Goal: Information Seeking & Learning: Find specific page/section

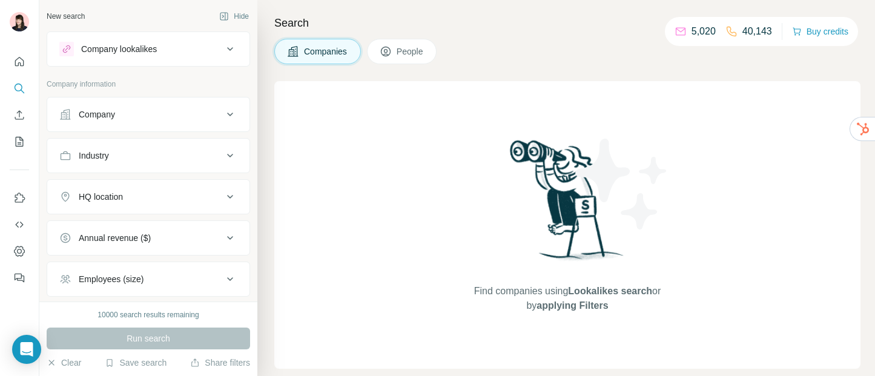
click at [178, 111] on div "Company" at bounding box center [141, 114] width 164 height 12
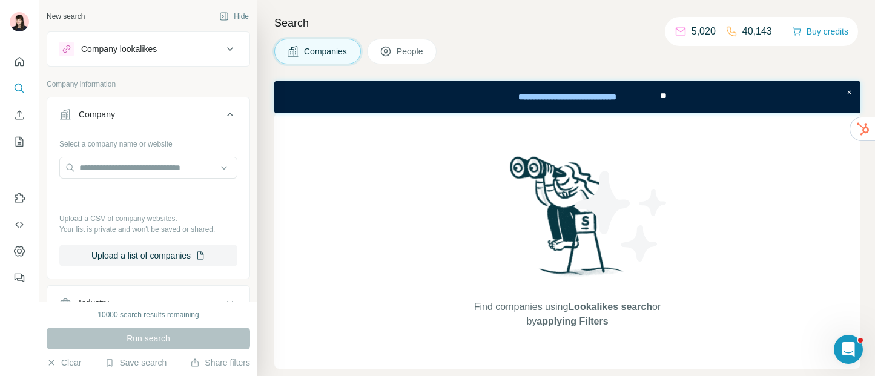
click at [178, 111] on div "Company" at bounding box center [141, 114] width 164 height 12
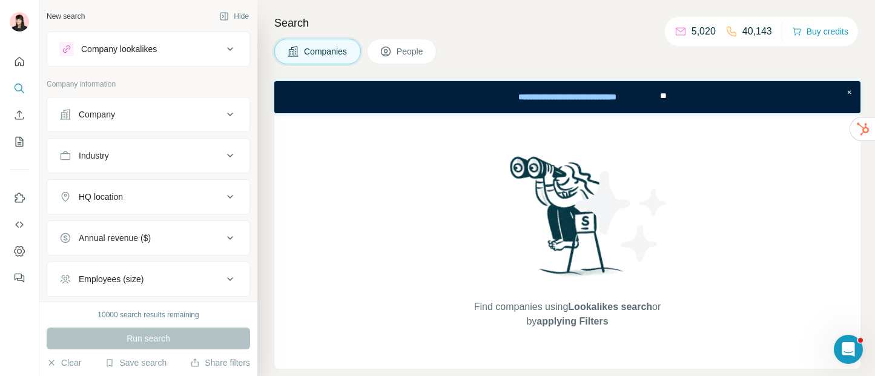
click at [179, 200] on div "HQ location" at bounding box center [141, 197] width 164 height 12
click at [173, 231] on input "text" at bounding box center [148, 227] width 178 height 22
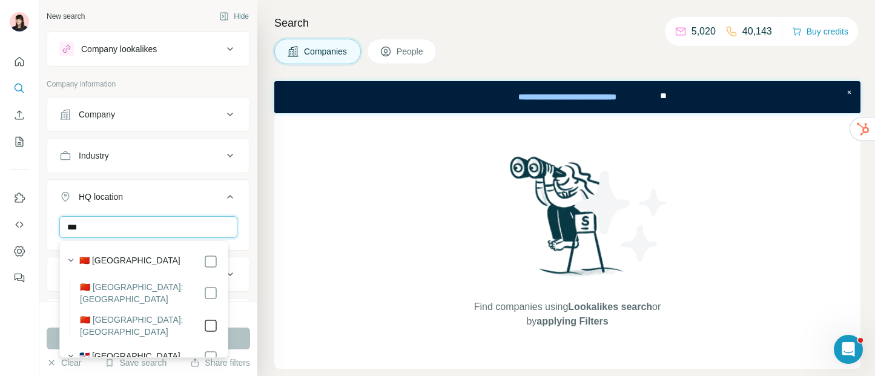
type input "***"
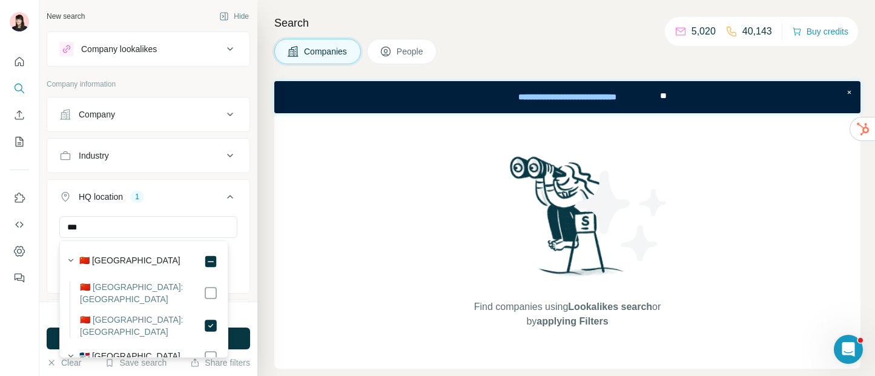
click at [223, 193] on icon at bounding box center [230, 197] width 15 height 15
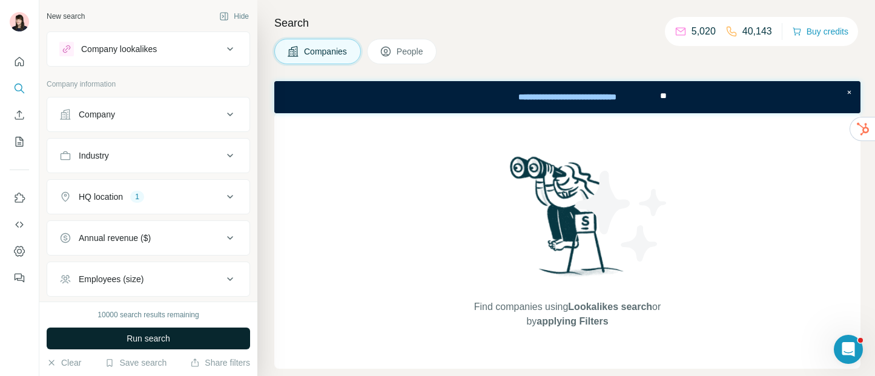
click at [171, 331] on button "Run search" at bounding box center [149, 339] width 204 height 22
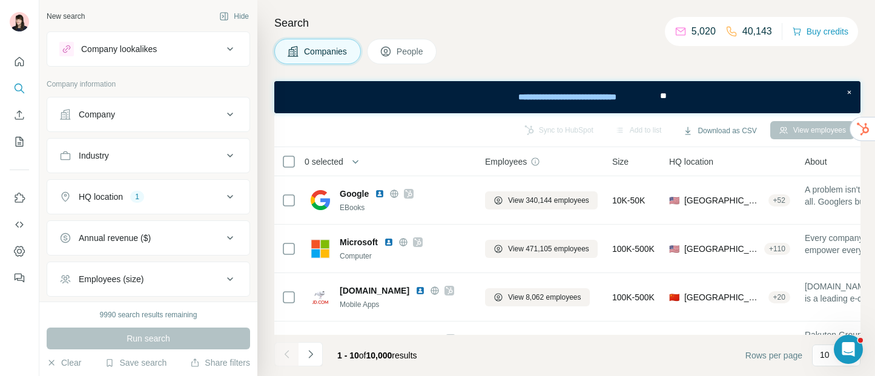
click at [404, 52] on span "People" at bounding box center [411, 51] width 28 height 12
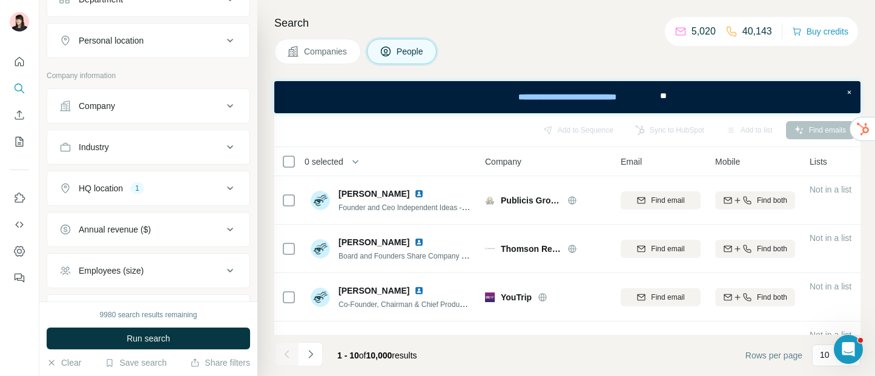
scroll to position [198, 0]
click at [179, 187] on div "HQ location 1" at bounding box center [141, 188] width 164 height 12
click at [144, 248] on icon "button" at bounding box center [146, 244] width 5 height 5
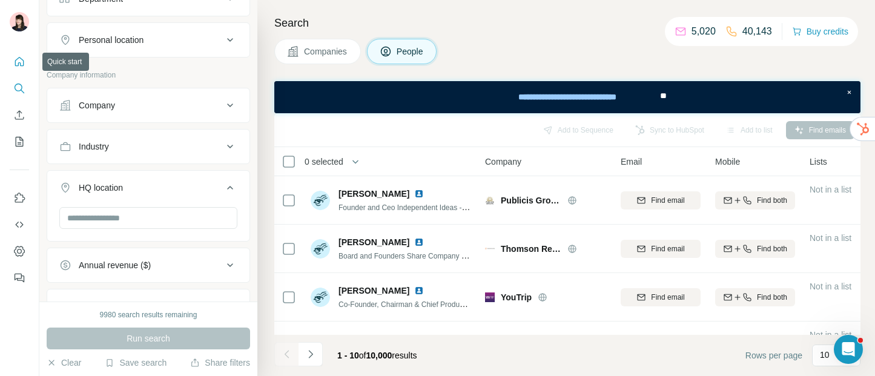
click at [15, 58] on icon "Quick start" at bounding box center [19, 62] width 12 height 12
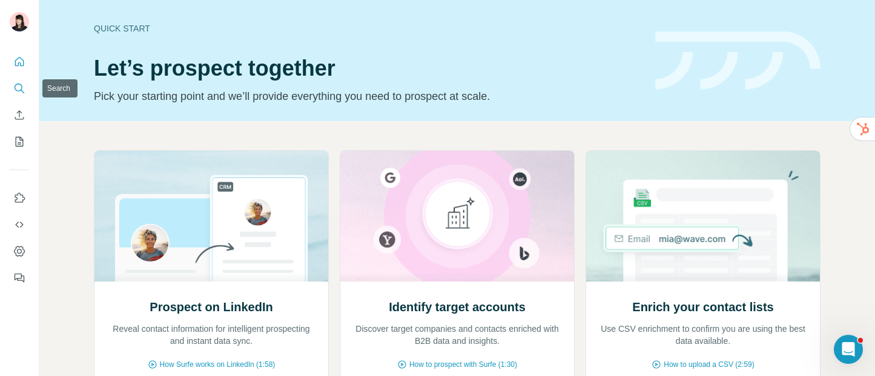
click at [19, 85] on icon "Search" at bounding box center [19, 88] width 12 height 12
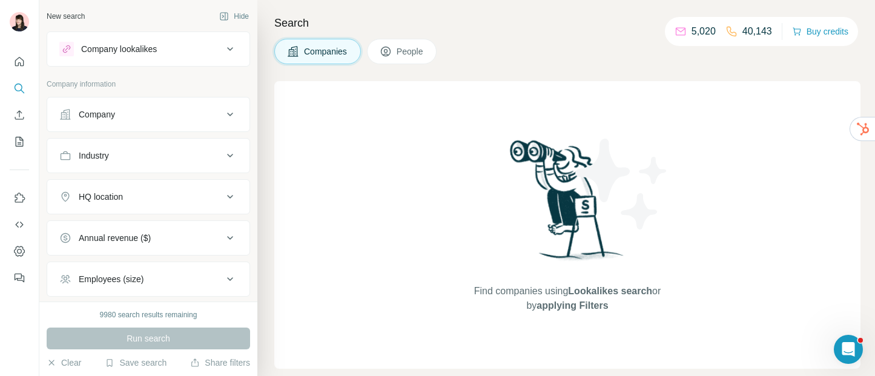
click at [421, 50] on span "People" at bounding box center [411, 51] width 28 height 12
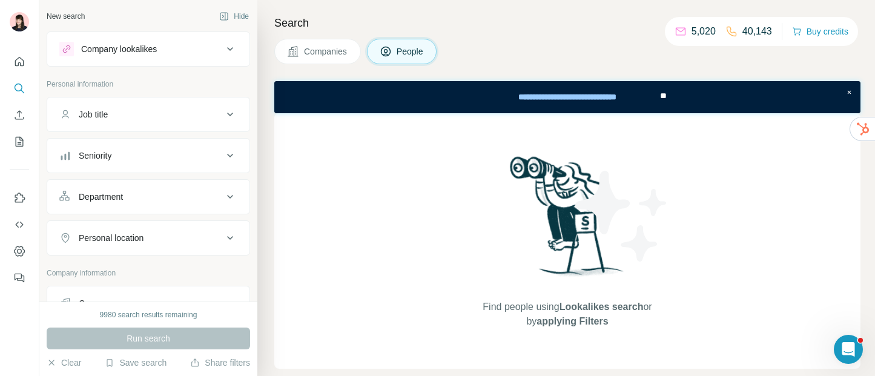
scroll to position [24, 0]
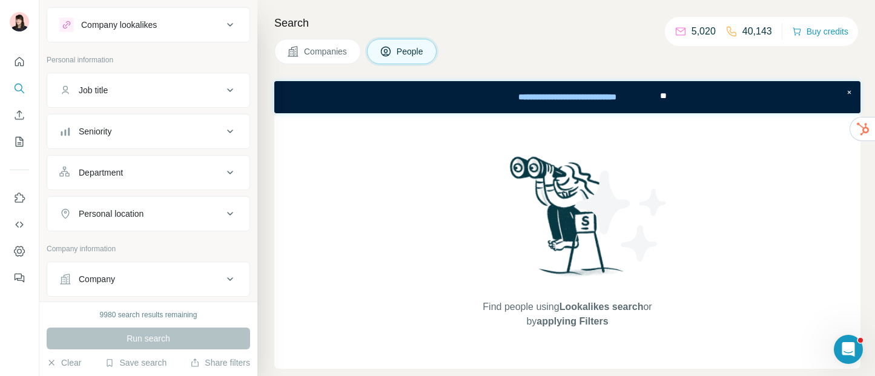
click at [144, 216] on div "Personal location" at bounding box center [111, 214] width 65 height 12
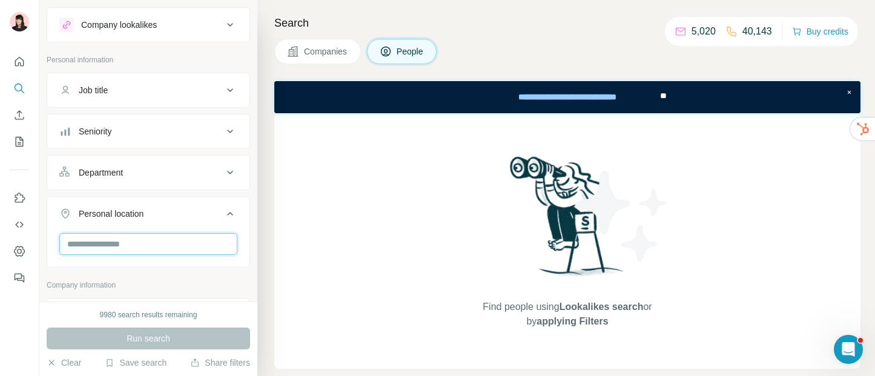
click at [150, 246] on input "text" at bounding box center [148, 244] width 178 height 22
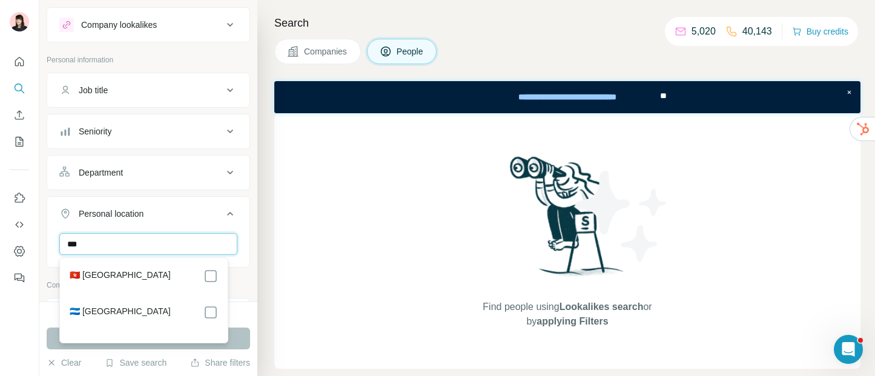
type input "***"
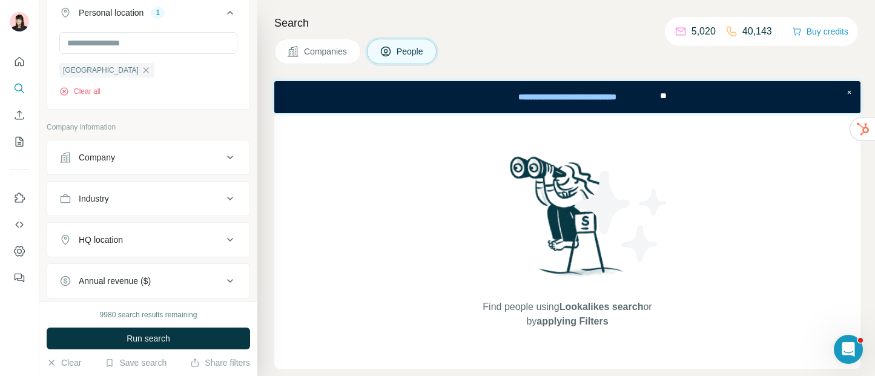
scroll to position [213, 0]
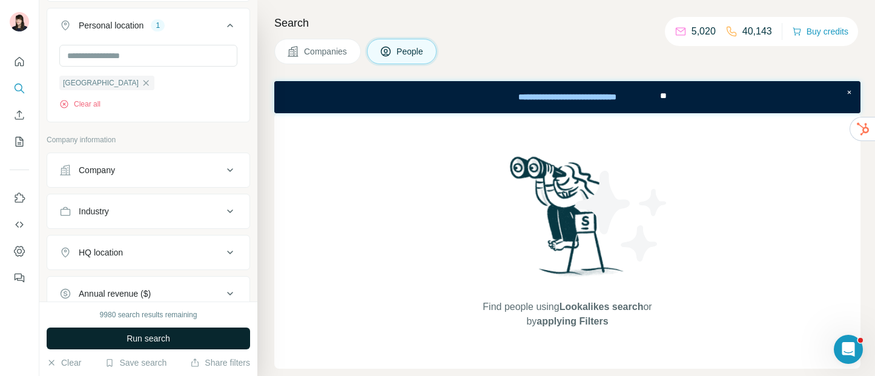
click at [158, 343] on span "Run search" at bounding box center [149, 339] width 44 height 12
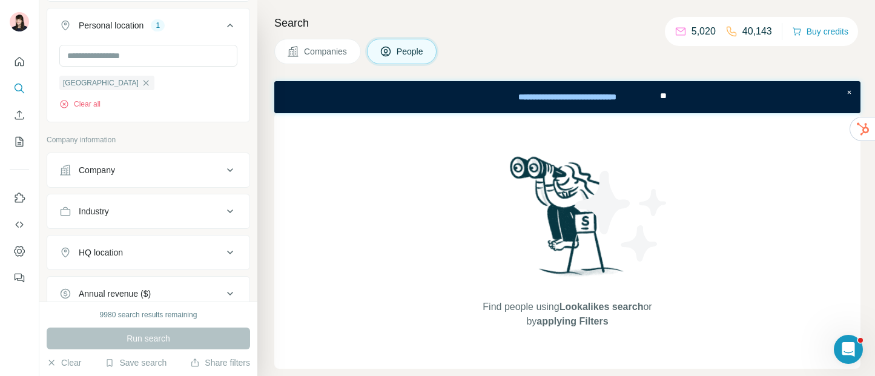
click at [158, 343] on div "Run search" at bounding box center [149, 339] width 204 height 22
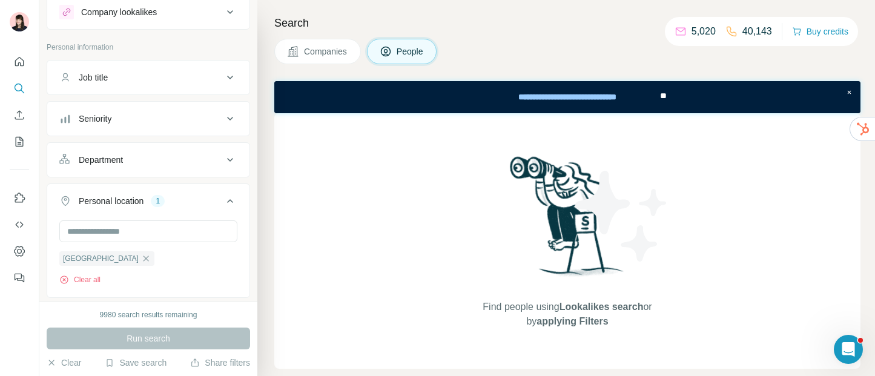
scroll to position [35, 0]
click at [131, 82] on div "Job title" at bounding box center [141, 79] width 164 height 12
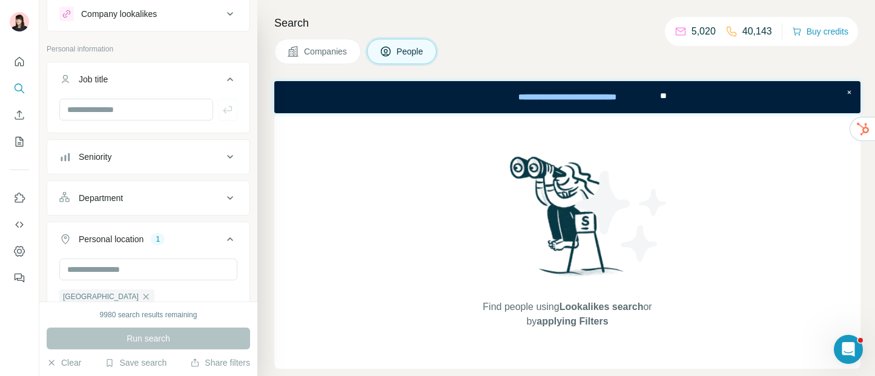
click at [126, 81] on div "Job title" at bounding box center [141, 79] width 164 height 12
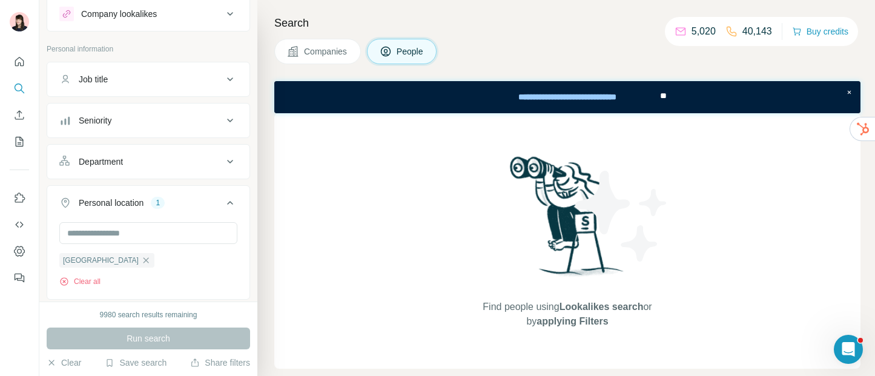
click at [107, 124] on div "Seniority" at bounding box center [95, 121] width 33 height 12
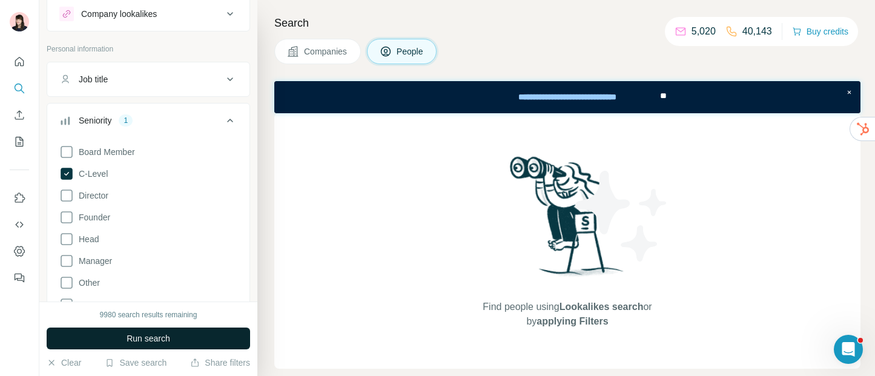
click at [131, 342] on span "Run search" at bounding box center [149, 339] width 44 height 12
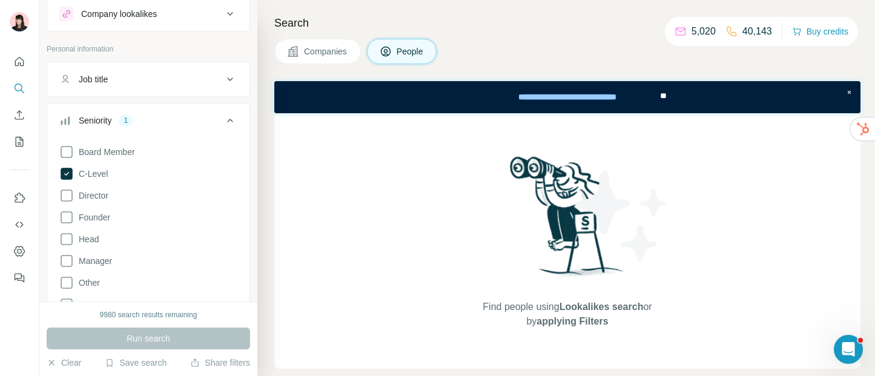
click at [224, 120] on icon at bounding box center [230, 120] width 15 height 15
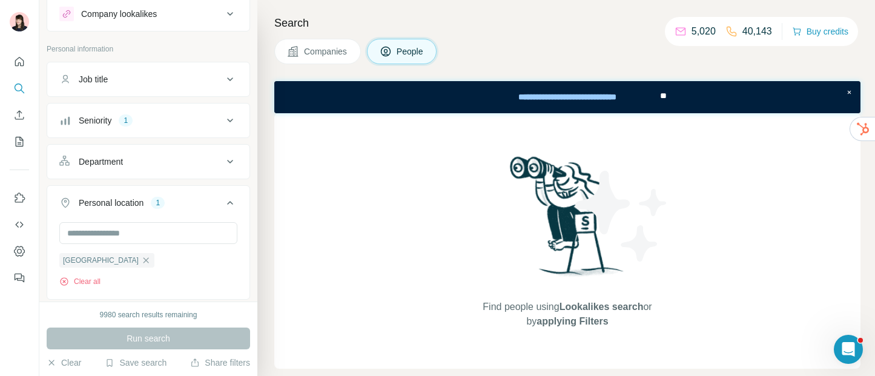
click at [224, 198] on icon at bounding box center [230, 203] width 15 height 15
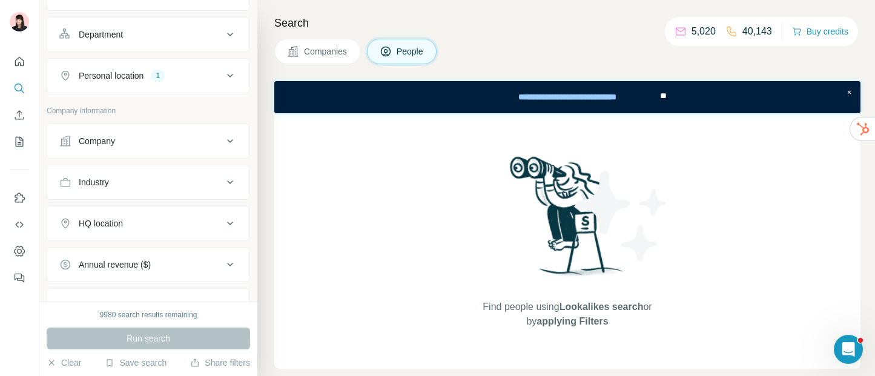
scroll to position [165, 0]
click at [213, 173] on div "Industry" at bounding box center [141, 179] width 164 height 12
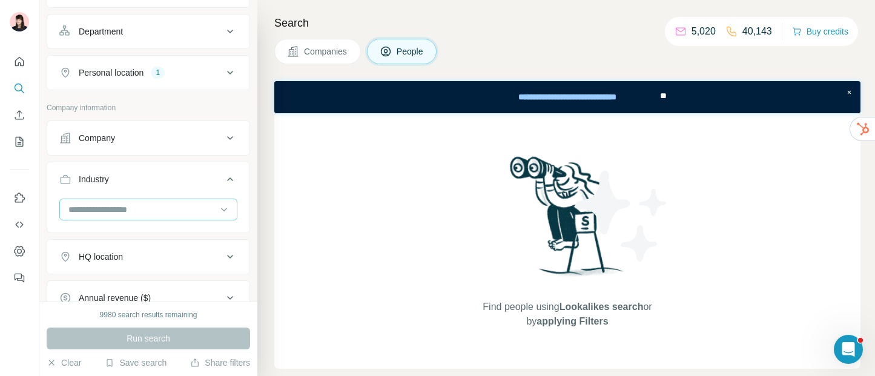
click at [133, 204] on input at bounding box center [142, 209] width 150 height 13
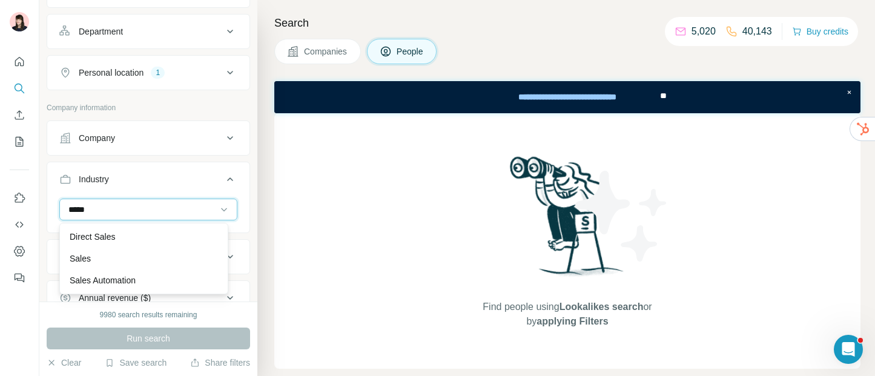
scroll to position [0, 0]
type input "*****"
click at [131, 236] on div "Direct Sales" at bounding box center [144, 237] width 148 height 12
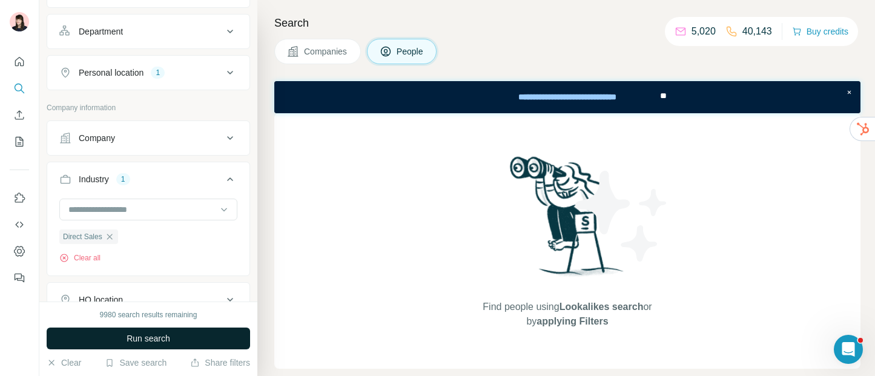
click at [164, 337] on span "Run search" at bounding box center [149, 339] width 44 height 12
